Goal: Find specific page/section: Find specific page/section

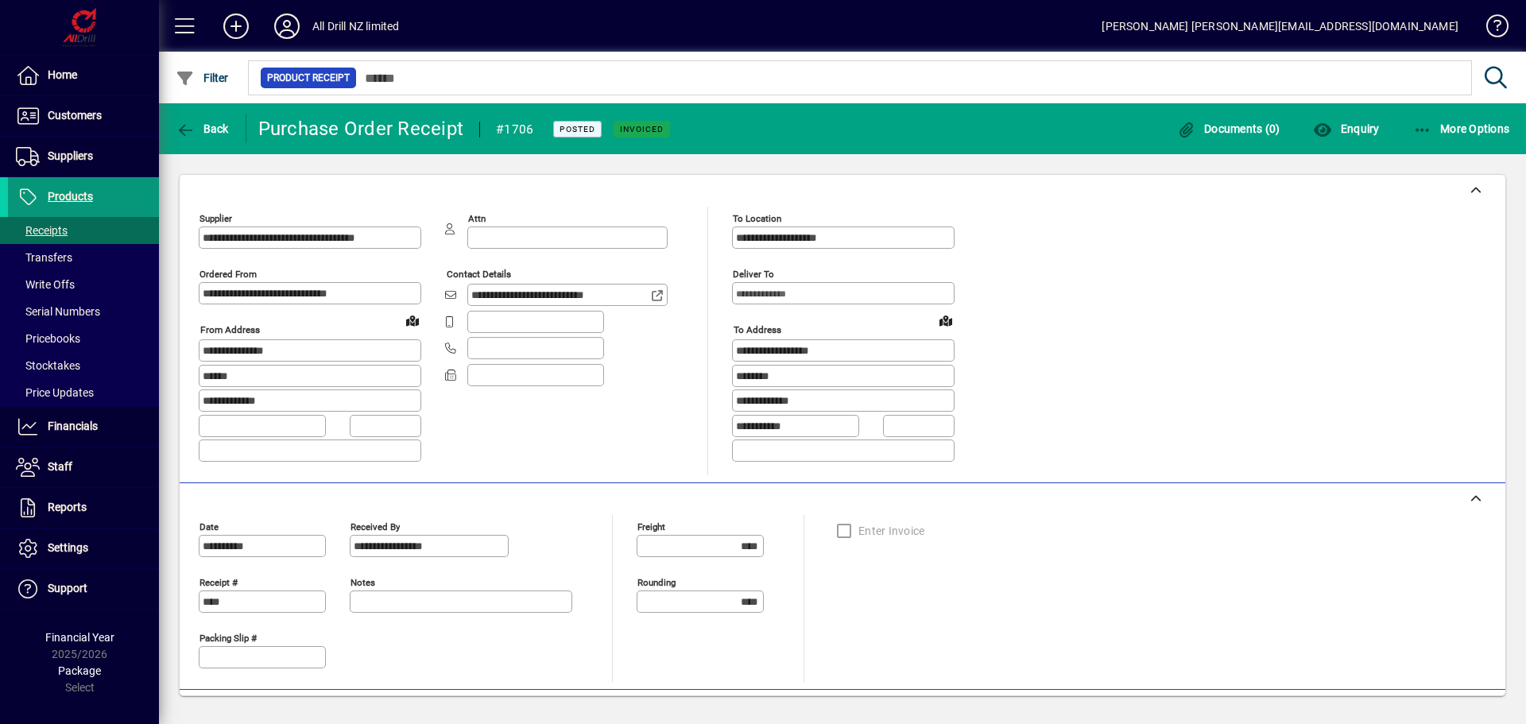
scroll to position [318, 0]
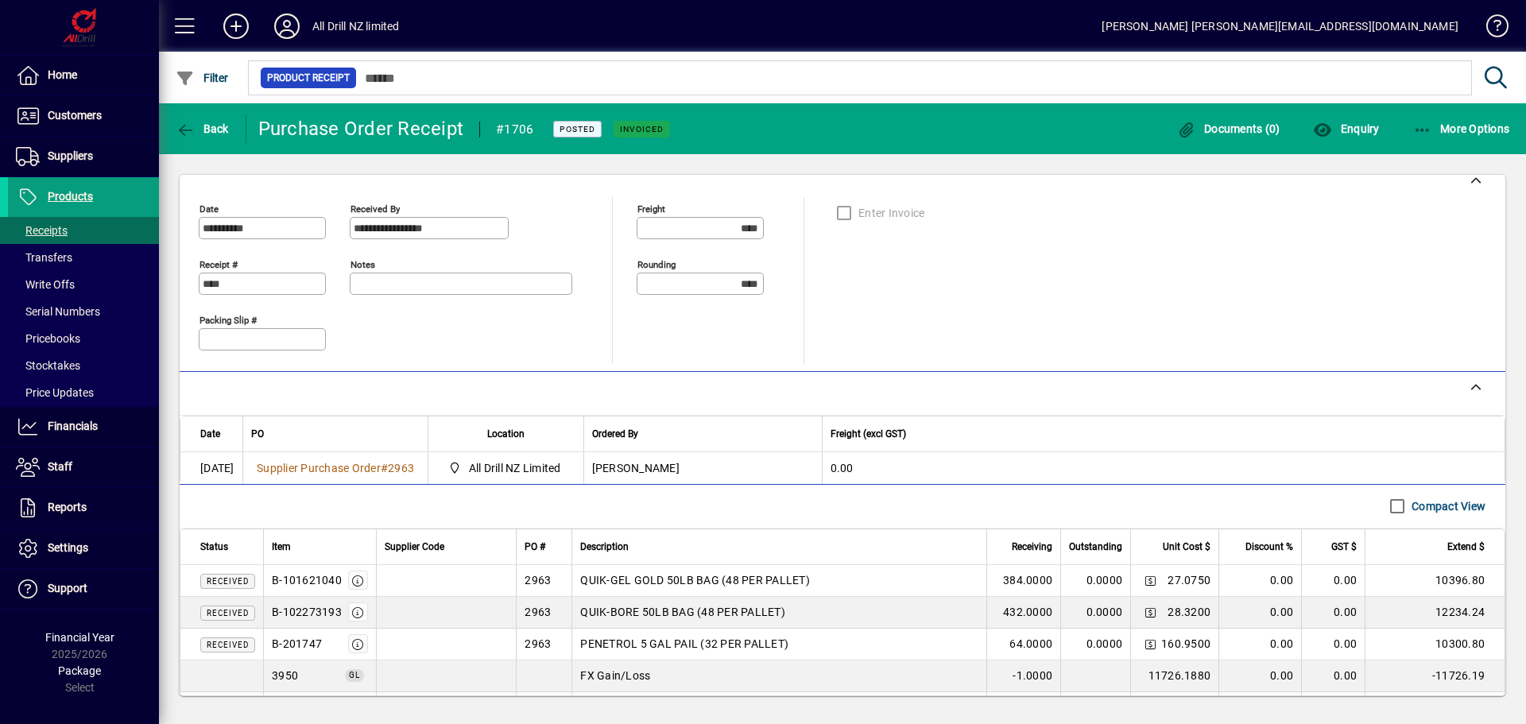
click at [82, 189] on span "Products" at bounding box center [50, 197] width 85 height 19
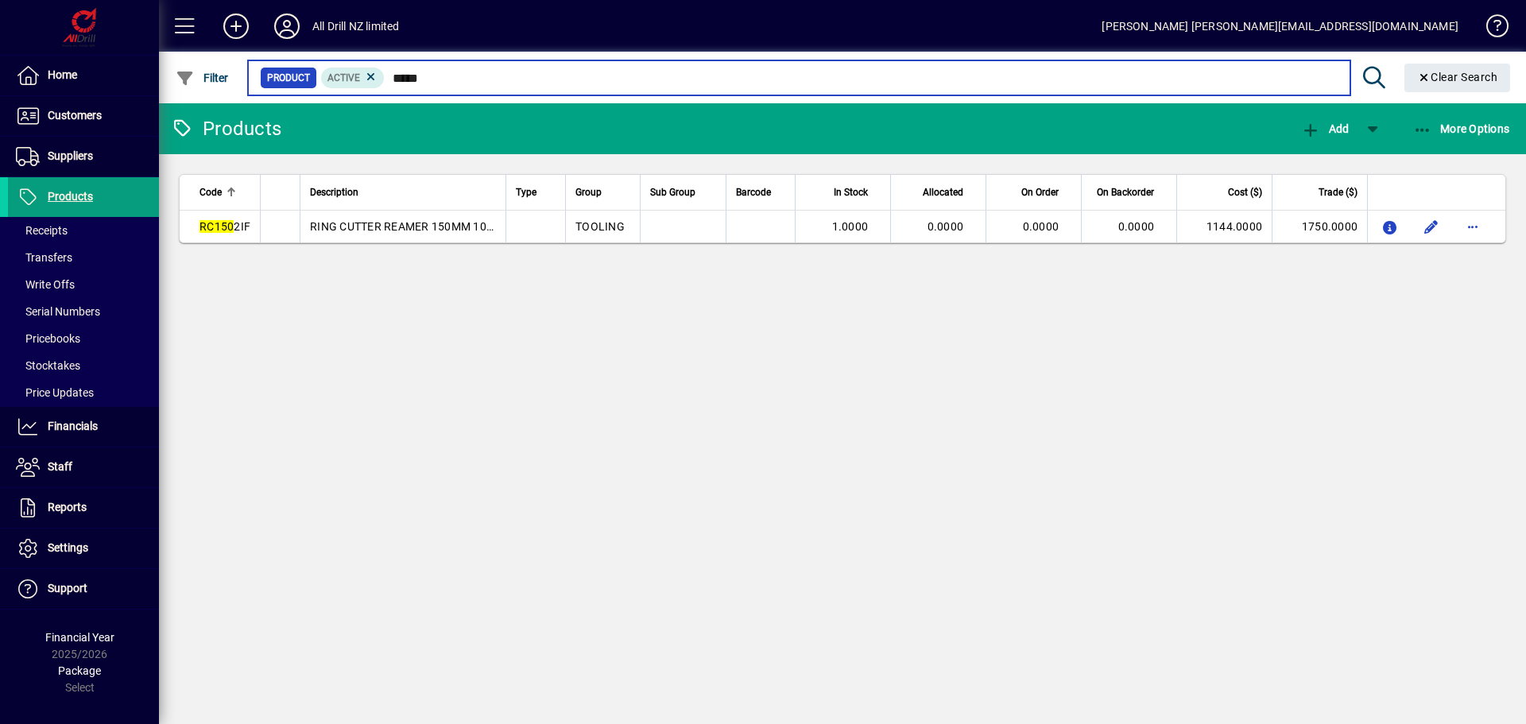
type input "*****"
